Goal: Information Seeking & Learning: Check status

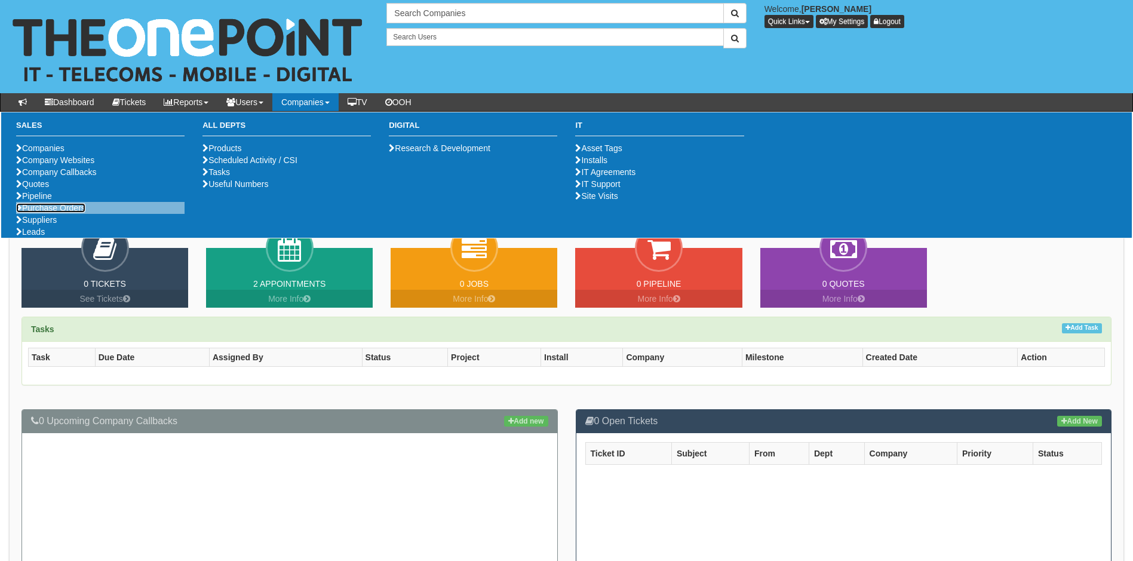
click at [65, 213] on link "Purchase Orders" at bounding box center [50, 208] width 69 height 10
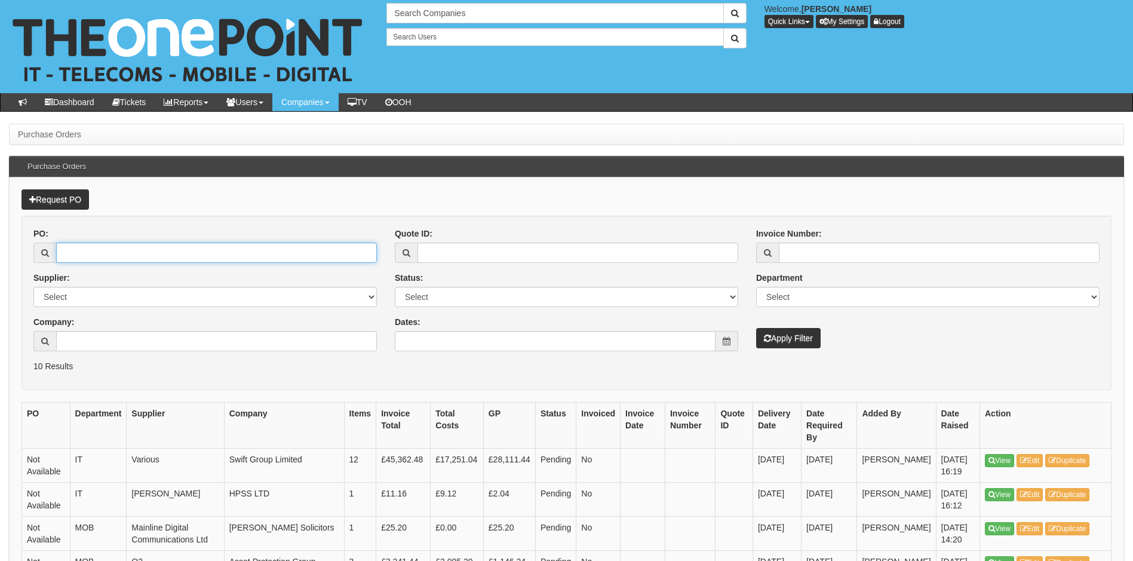
click at [125, 256] on input "PO:" at bounding box center [216, 253] width 321 height 20
type input "19674"
click at [756, 328] on button "Apply Filter" at bounding box center [788, 338] width 65 height 20
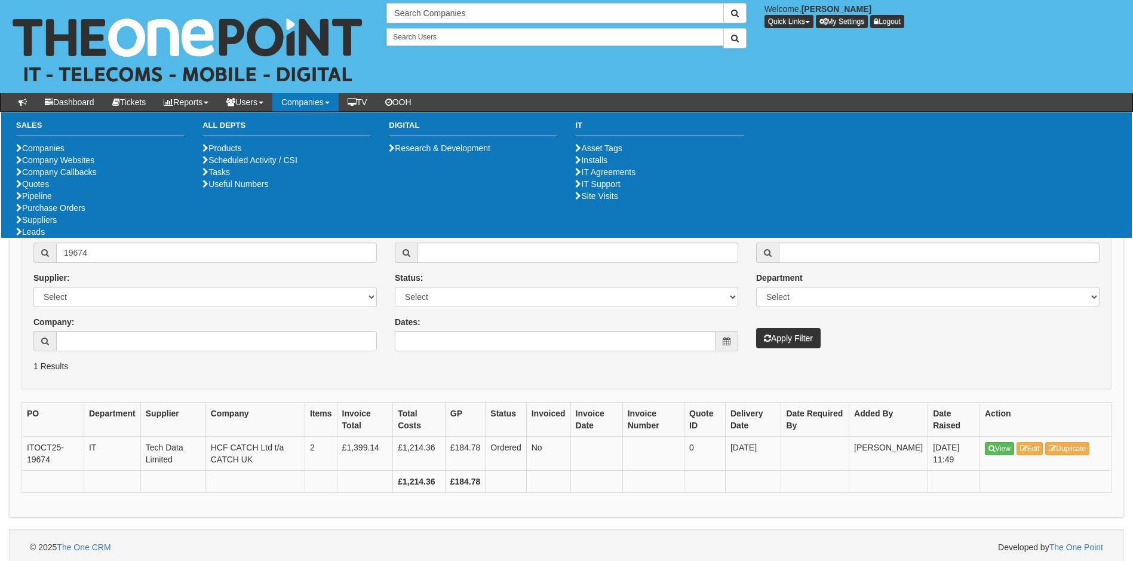
click at [194, 381] on form "PO: 19674 Supplier: Select 123 [DOMAIN_NAME] 1Password 3 4Gon [PERSON_NAME] Ele…" at bounding box center [567, 303] width 1090 height 174
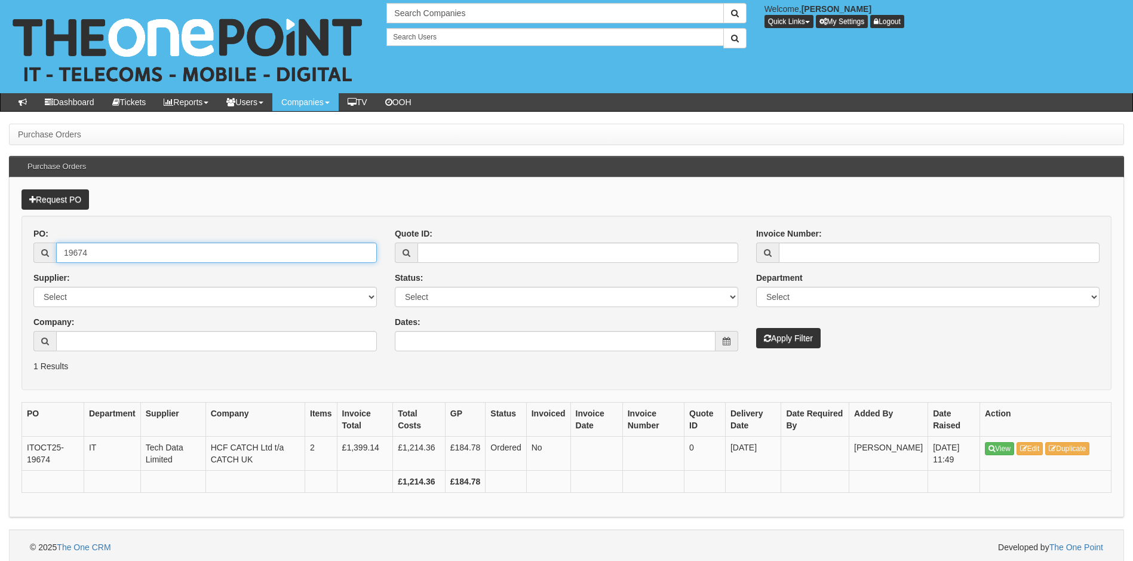
click at [111, 247] on input "19674" at bounding box center [216, 253] width 321 height 20
type input "19610"
click at [756, 328] on button "Apply Filter" at bounding box center [788, 338] width 65 height 20
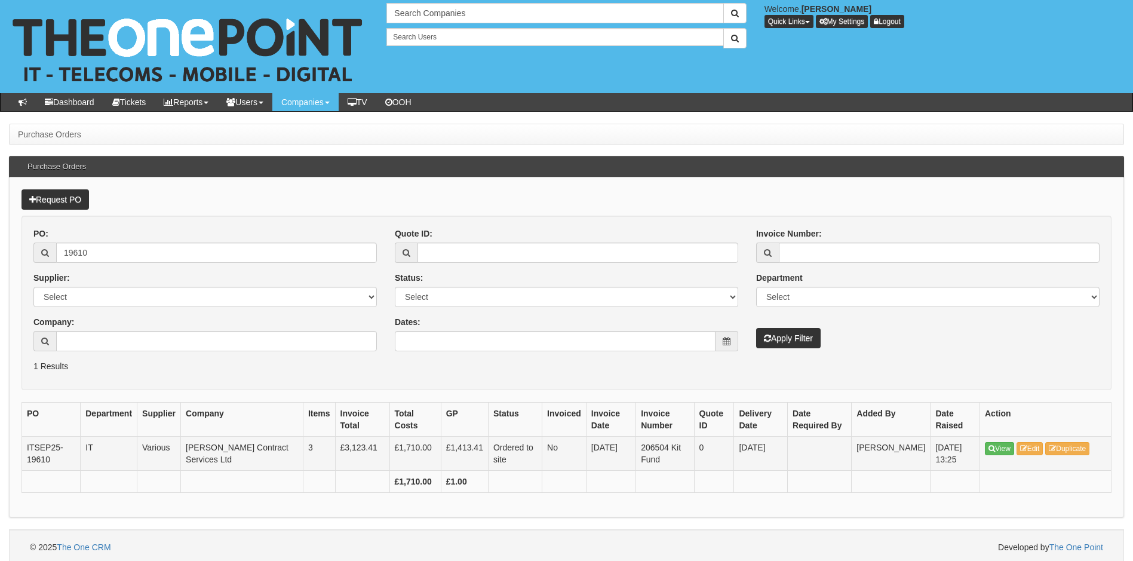
drag, startPoint x: 658, startPoint y: 461, endPoint x: 620, endPoint y: 455, distance: 38.7
click at [620, 455] on tr "ITSEP25-19610 IT Various Robinson Contract Services Ltd 3 £3,123.41 £1,710.00 £…" at bounding box center [567, 454] width 1090 height 34
copy tr "206504 Kit Fund"
